Goal: Contribute content

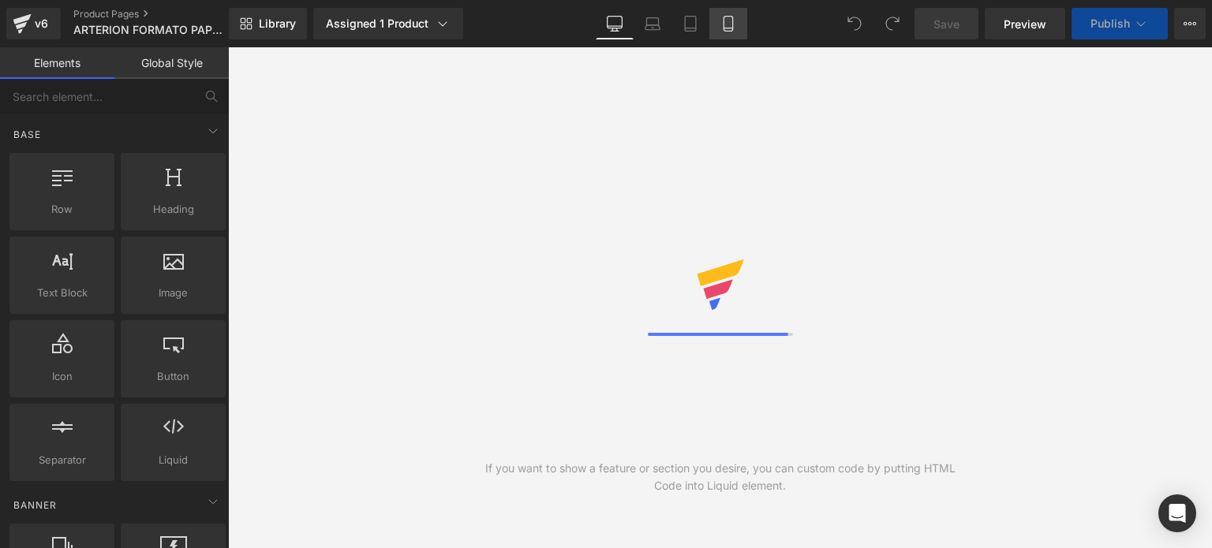
click at [724, 29] on icon at bounding box center [728, 24] width 9 height 15
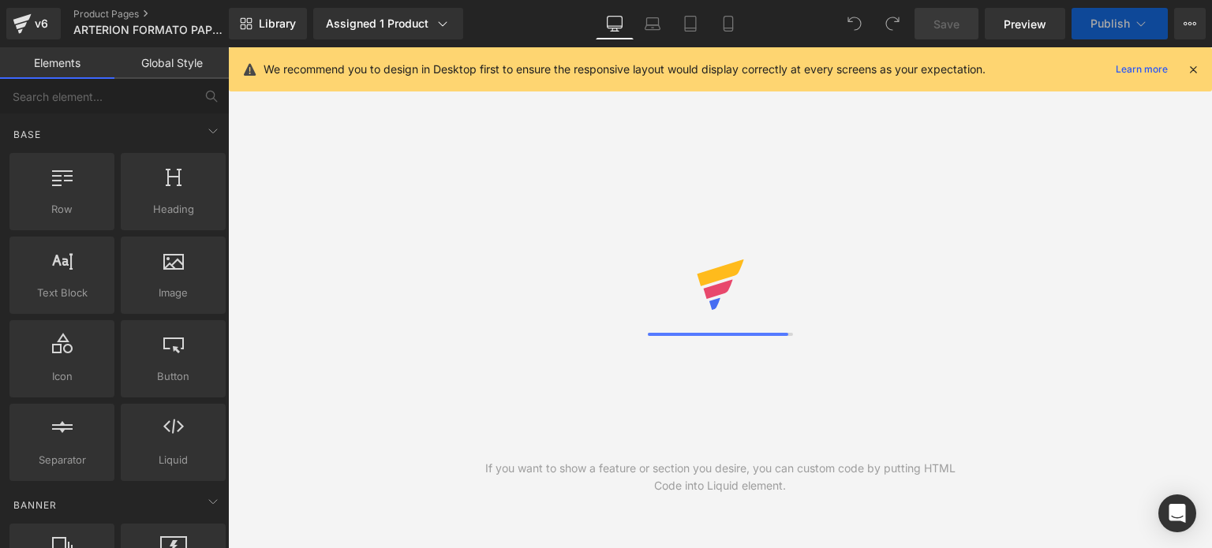
click at [1198, 69] on icon at bounding box center [1193, 69] width 14 height 14
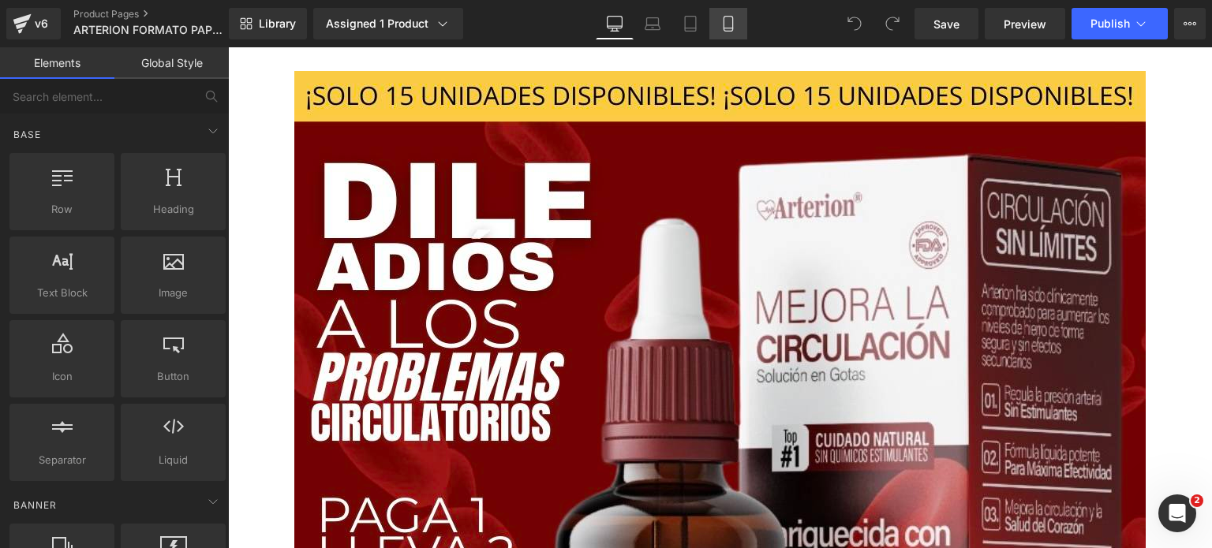
click at [724, 21] on icon at bounding box center [728, 24] width 16 height 16
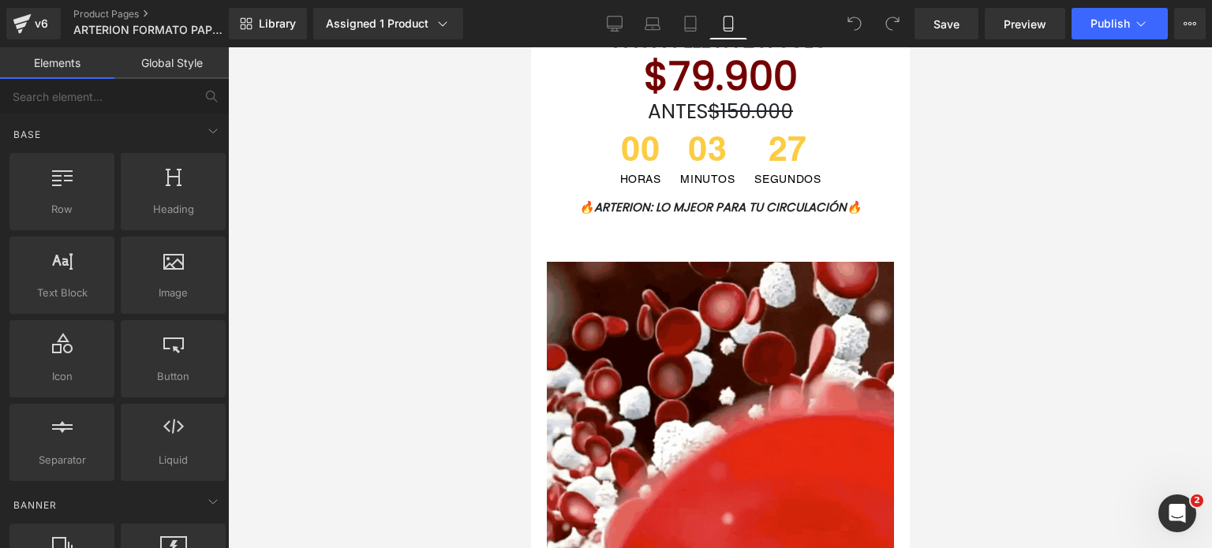
scroll to position [442, 0]
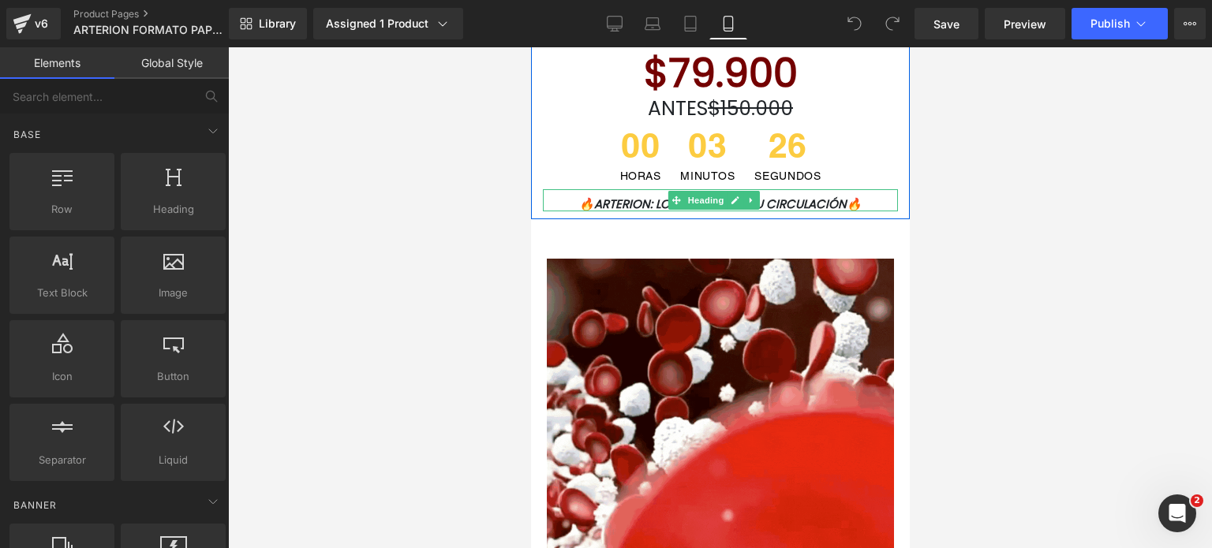
click at [664, 201] on font "🔥ARTERION: LO MJEOR PARA TU CIRCULACIÓN🔥" at bounding box center [719, 204] width 283 height 17
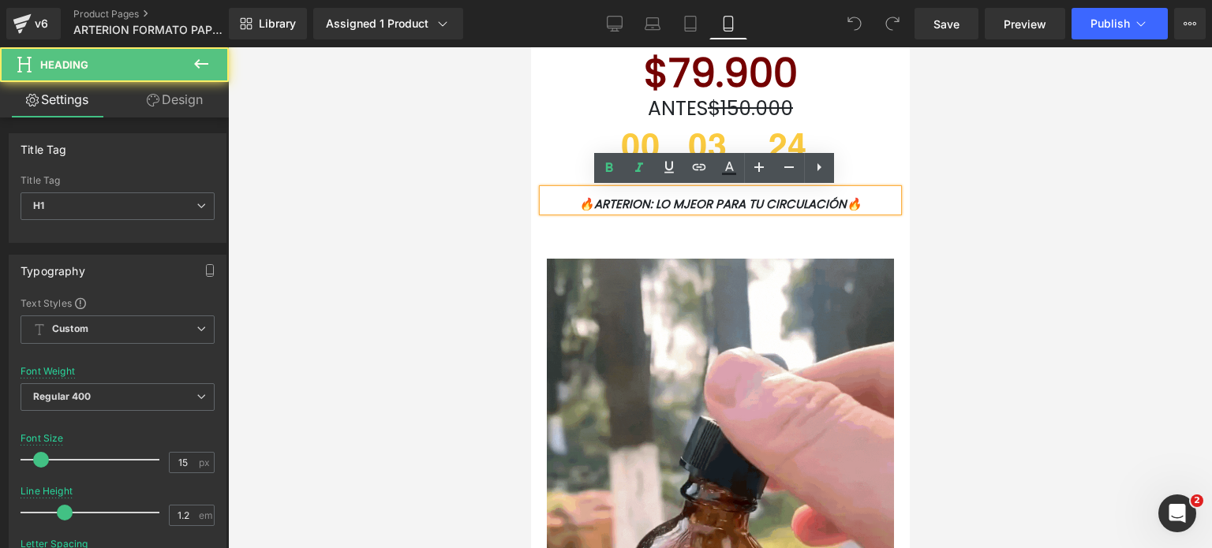
click at [697, 202] on font "🔥ARTERION: LO MJEOR PARA TU CIRCULACIÓN🔥" at bounding box center [719, 204] width 283 height 17
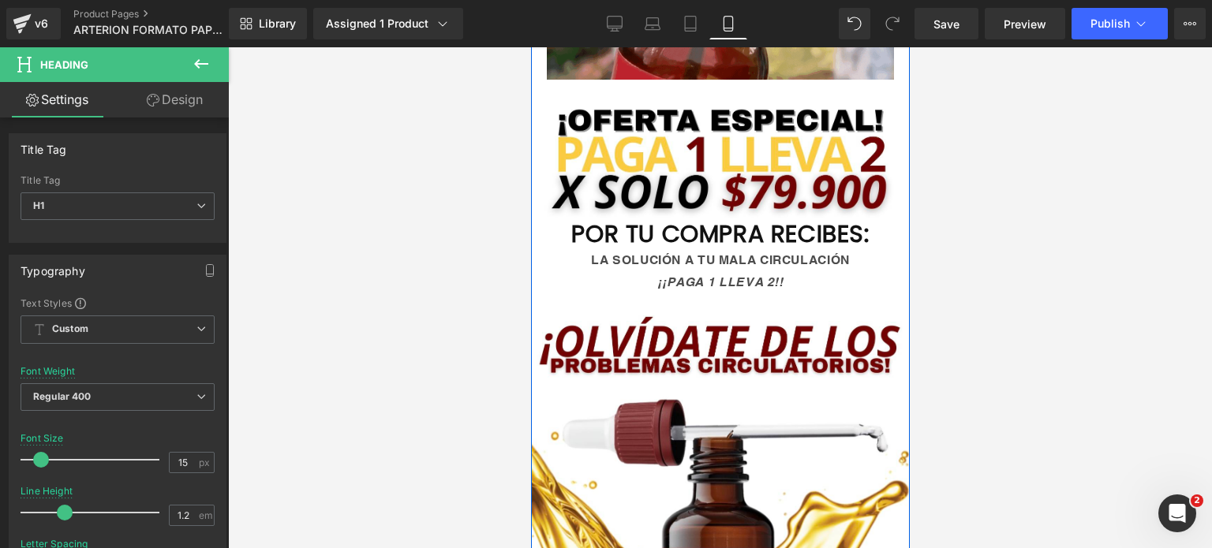
scroll to position [969, 0]
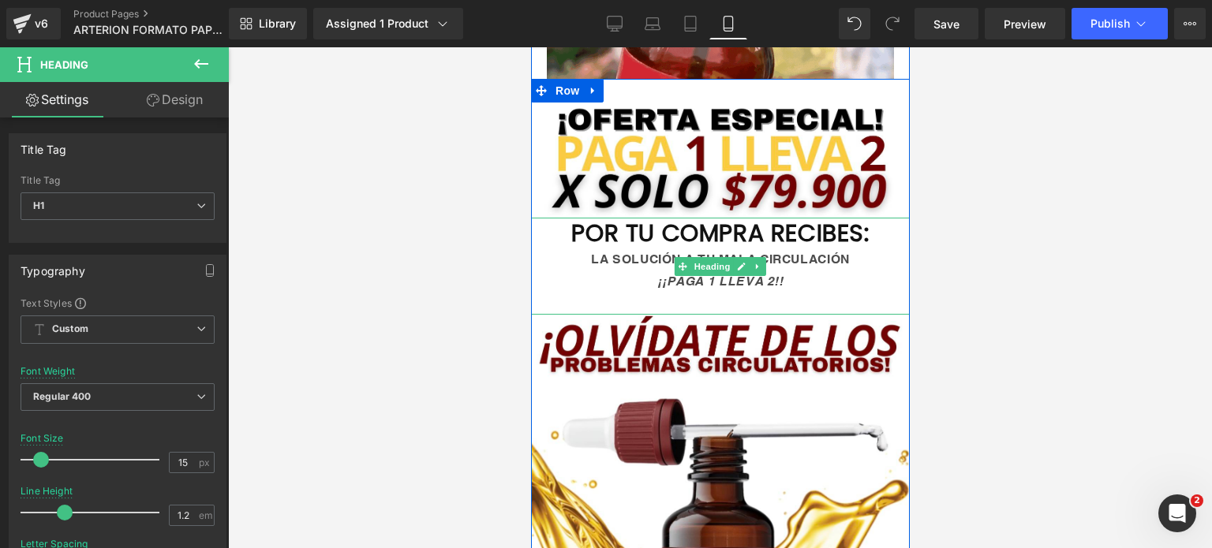
click at [805, 279] on div "¡¡PAGA 1 LLEVA 2!!" at bounding box center [719, 282] width 379 height 22
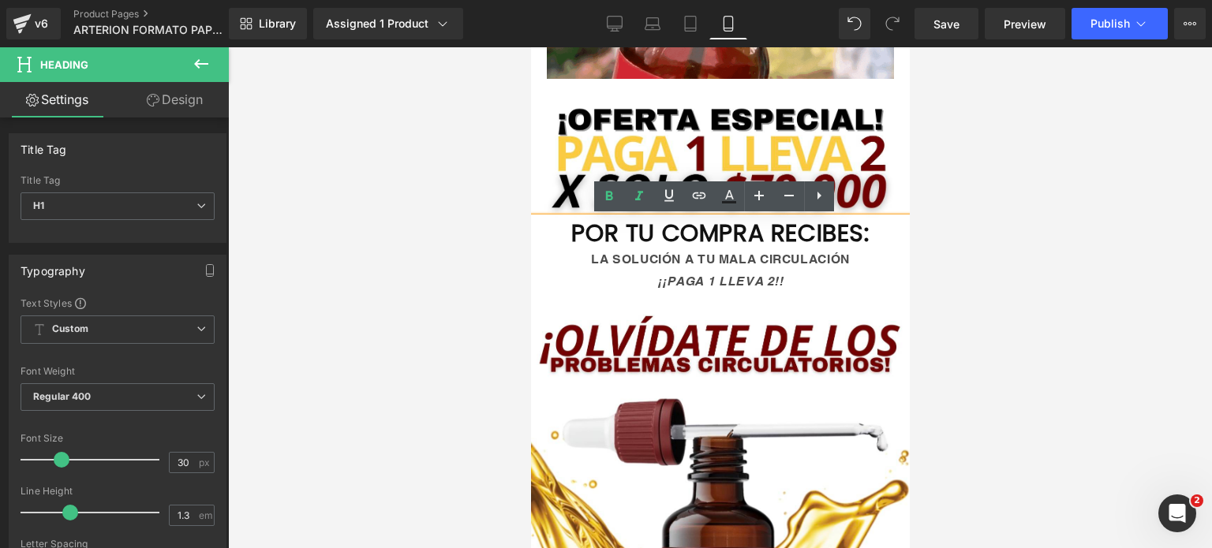
click at [793, 275] on div "¡¡PAGA 1 LLEVA 2!!" at bounding box center [719, 282] width 379 height 22
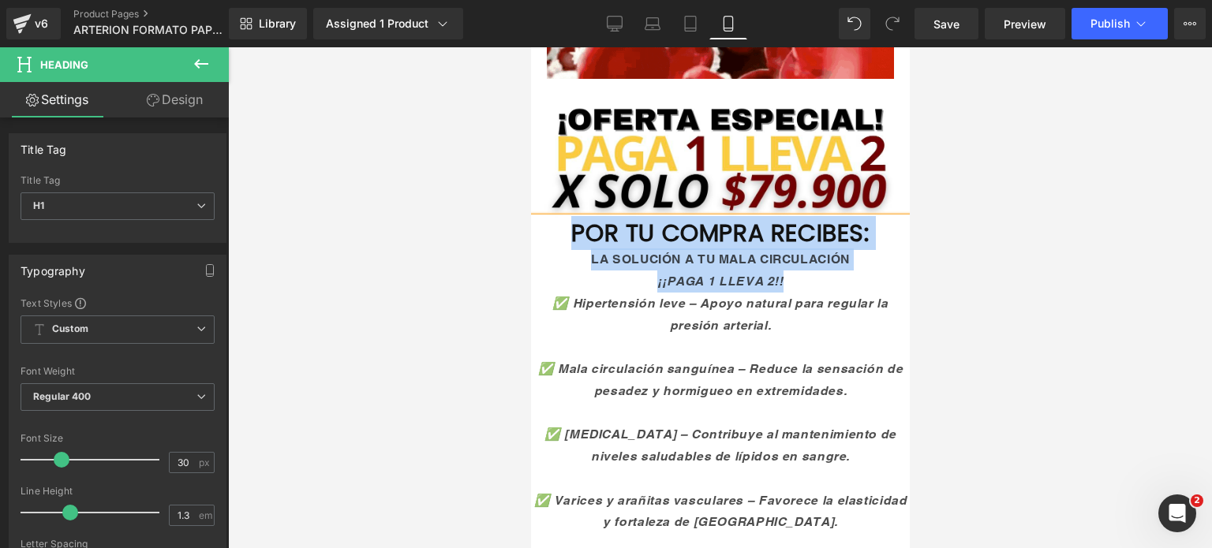
drag, startPoint x: 780, startPoint y: 283, endPoint x: 545, endPoint y: 227, distance: 242.5
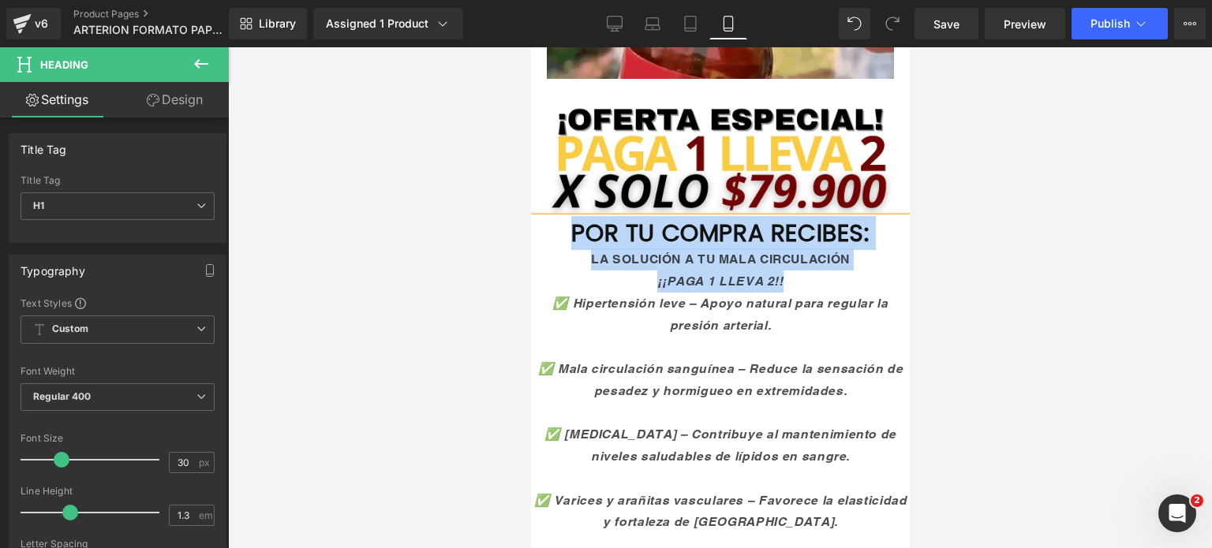
click at [545, 227] on div "POR TU COMPRA RECIBES: LA SOLUCIÓN A TU MALA CIRCULACIÓN ¡¡PAGA 1 LLEVA 2!! ✅ H…" at bounding box center [719, 419] width 379 height 403
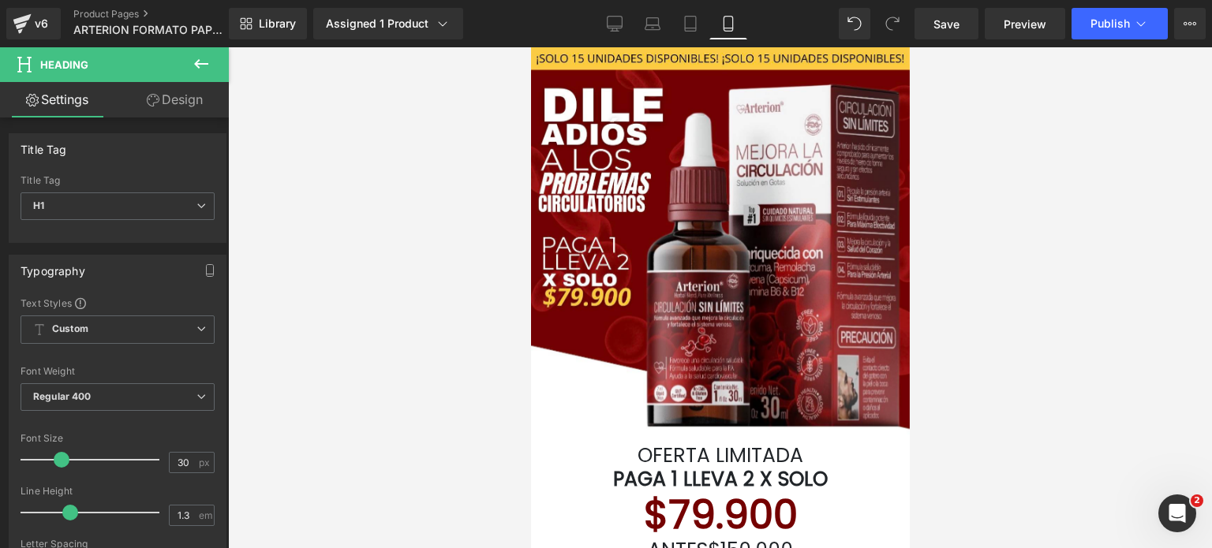
scroll to position [0, 0]
click at [743, 233] on link at bounding box center [744, 242] width 17 height 19
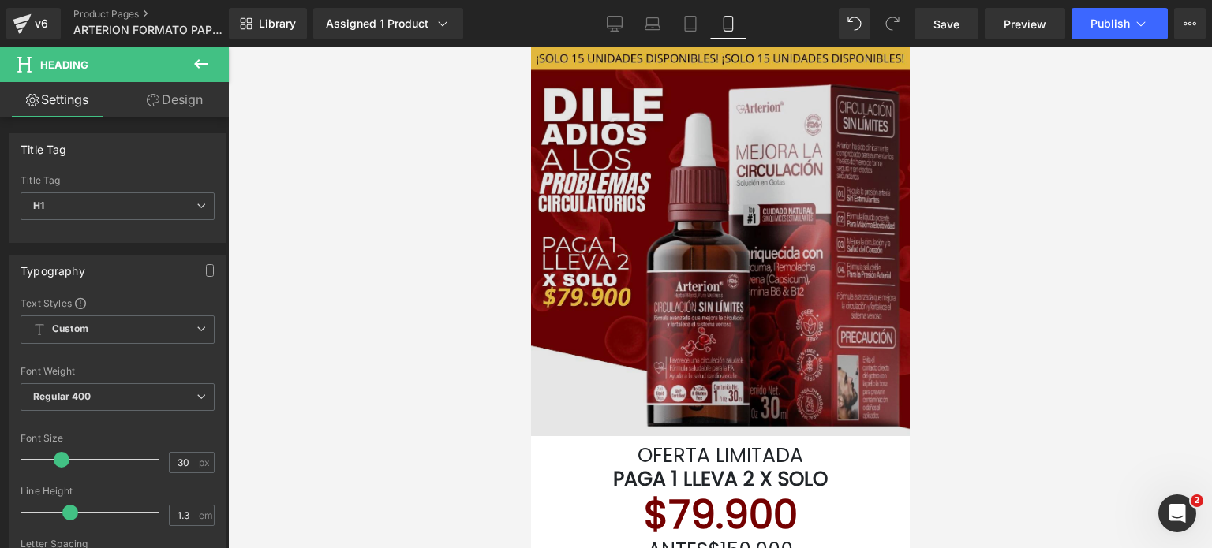
click at [657, 176] on img at bounding box center [719, 241] width 379 height 389
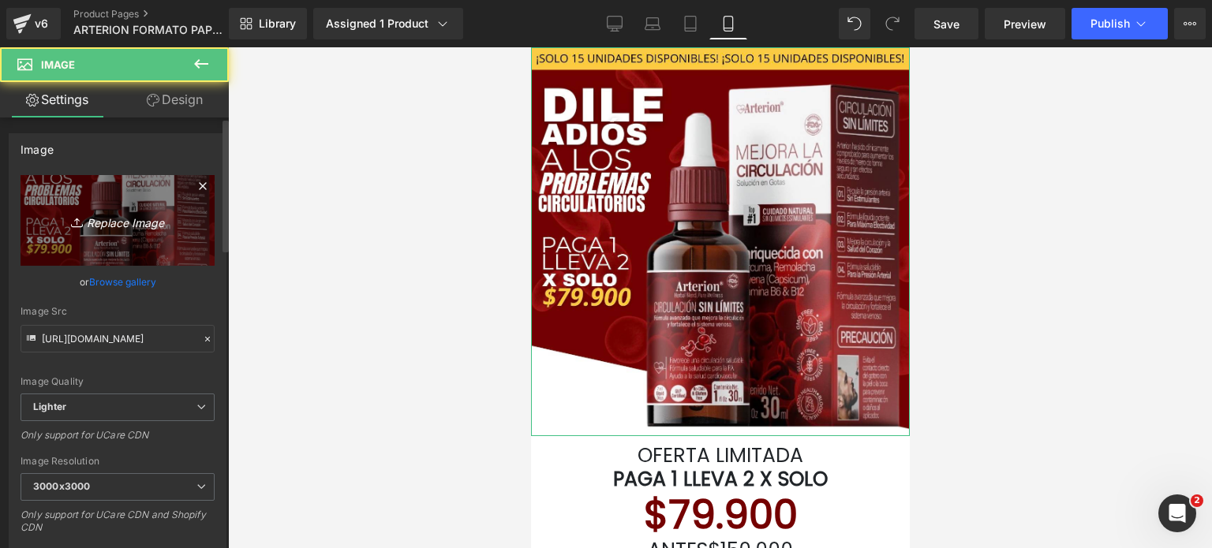
click at [162, 217] on icon "Replace Image" at bounding box center [117, 221] width 126 height 20
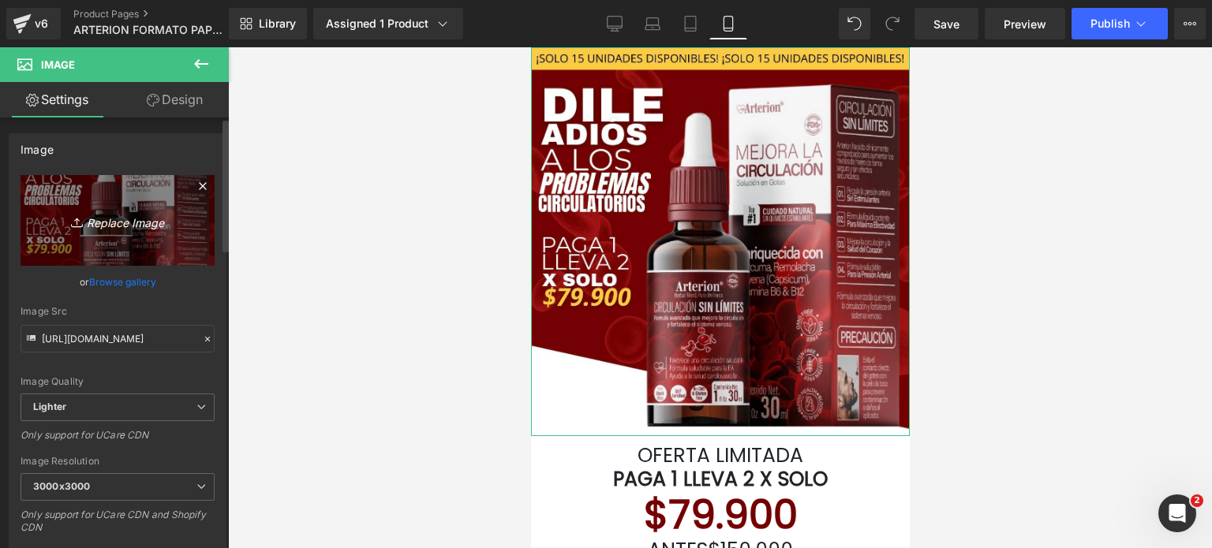
type input "C:\fakepath\WhatsApp Image [DATE] 8.59.56 AM.jpeg"
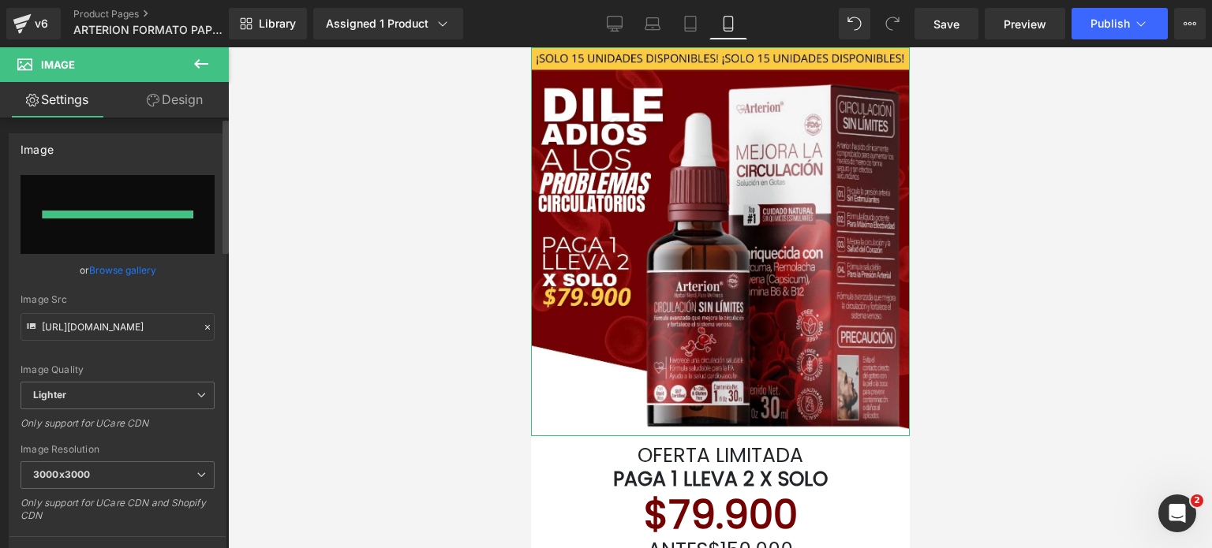
type input "[URL][DOMAIN_NAME]"
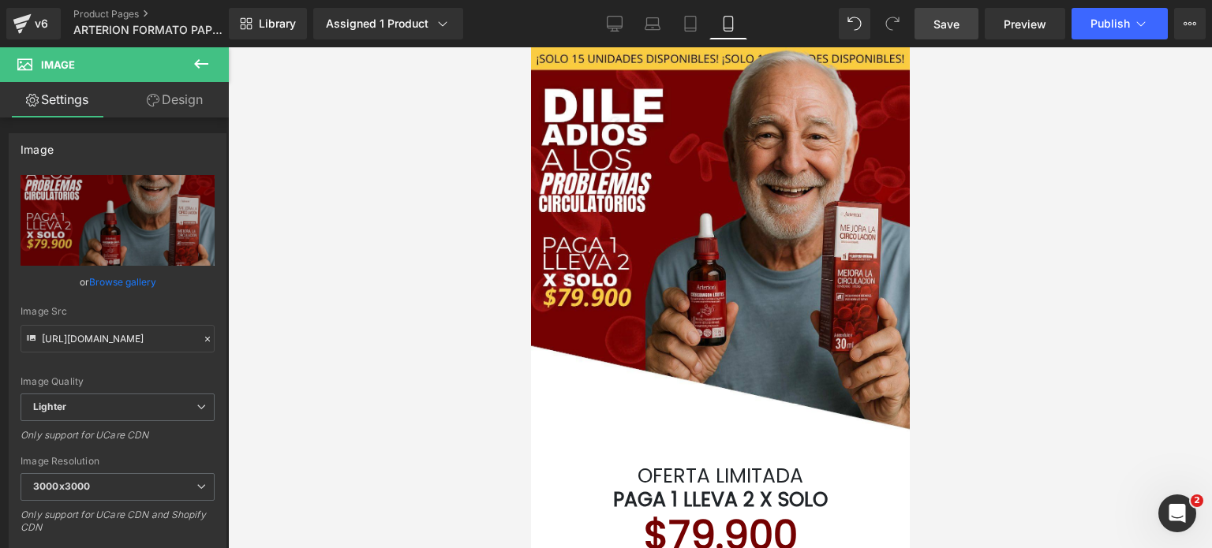
click at [947, 23] on span "Save" at bounding box center [947, 24] width 26 height 17
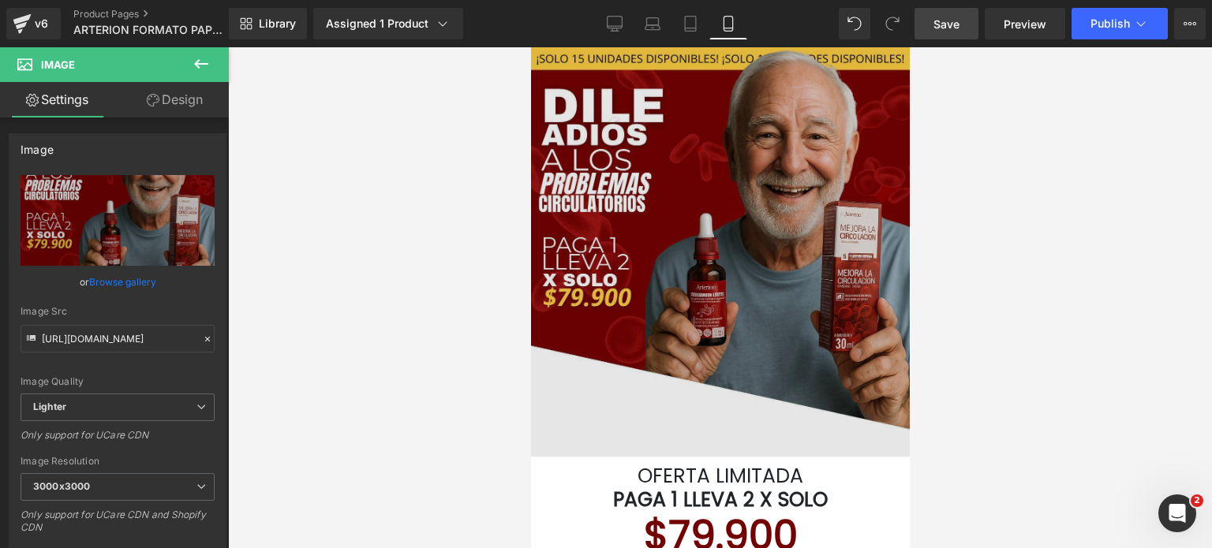
scroll to position [1124, 0]
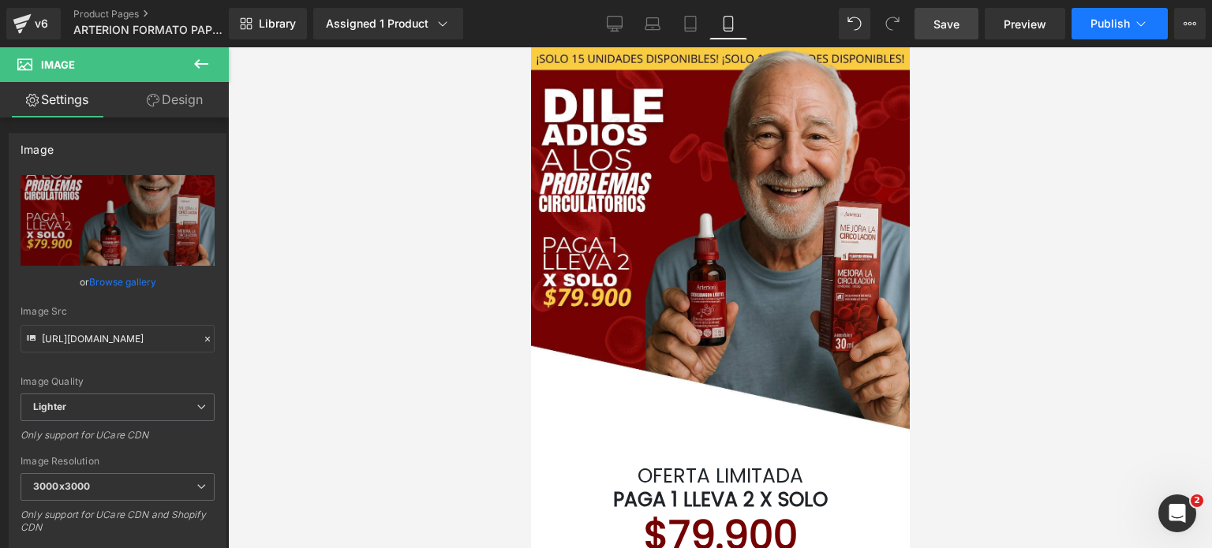
click at [1125, 21] on span "Publish" at bounding box center [1110, 23] width 39 height 13
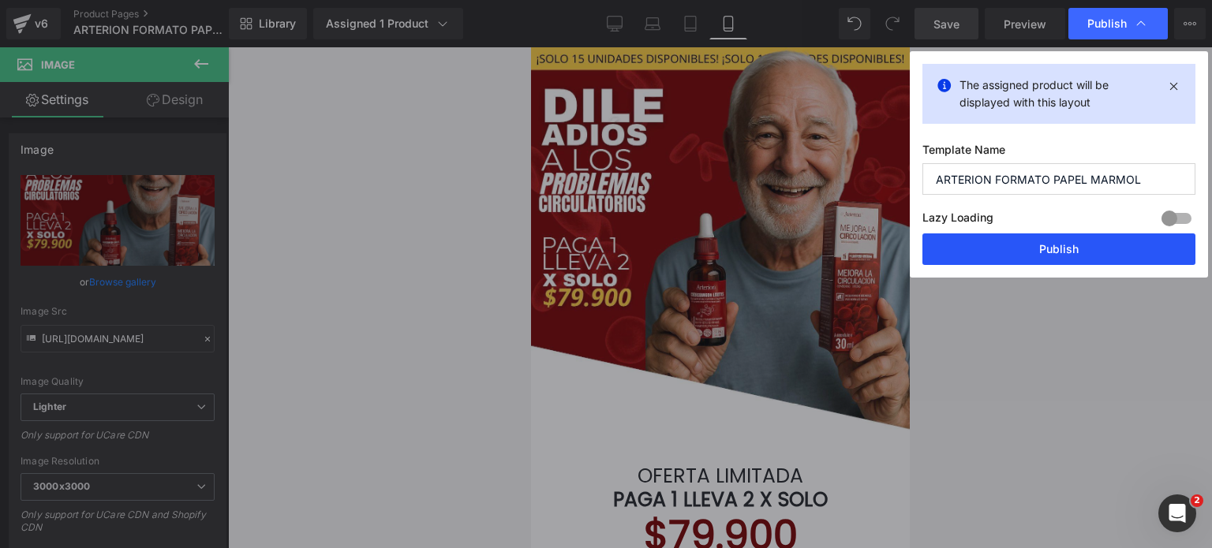
click at [1087, 245] on button "Publish" at bounding box center [1059, 250] width 273 height 32
